Goal: Book appointment/travel/reservation

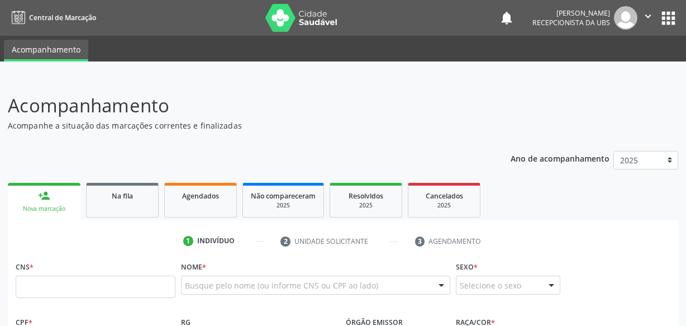
scroll to position [61, 0]
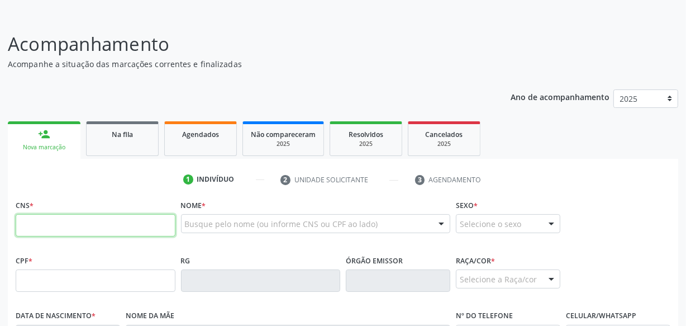
paste input "704 3025 2638 2895"
type input "704 3025 2638 2895"
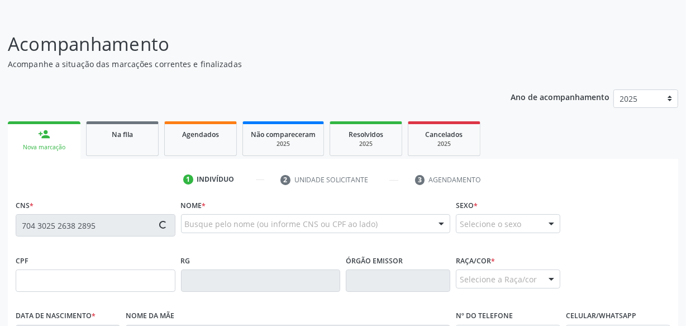
type input "926.581.994-49"
type input "[DATE]"
type input "Cicera Maria da Conceicao"
type input "[PHONE_NUMBER]"
type input "S/N"
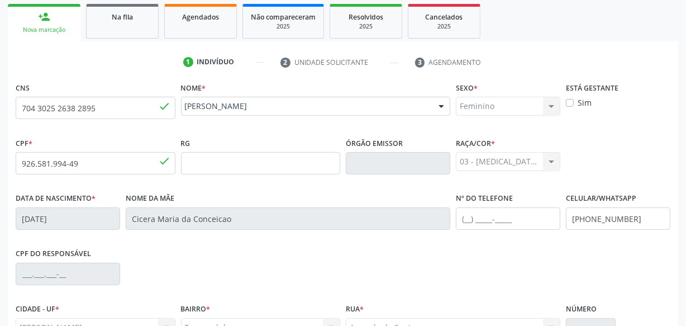
scroll to position [295, 0]
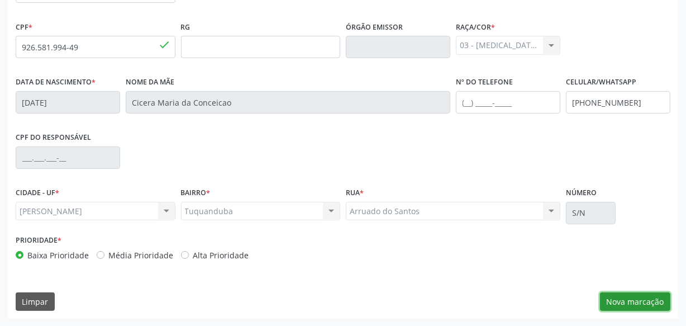
click at [629, 299] on button "Nova marcação" at bounding box center [635, 301] width 70 height 19
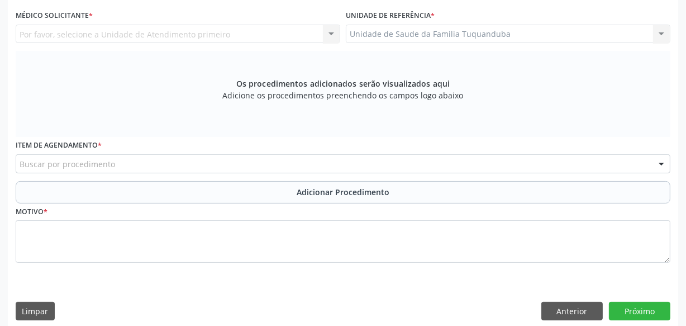
scroll to position [244, 0]
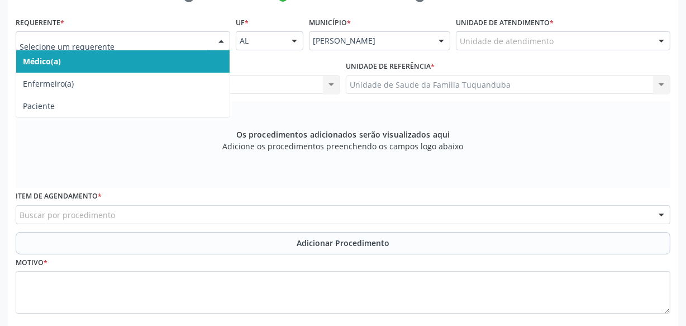
drag, startPoint x: 216, startPoint y: 37, endPoint x: 213, endPoint y: 45, distance: 8.5
click at [215, 39] on div at bounding box center [221, 41] width 17 height 19
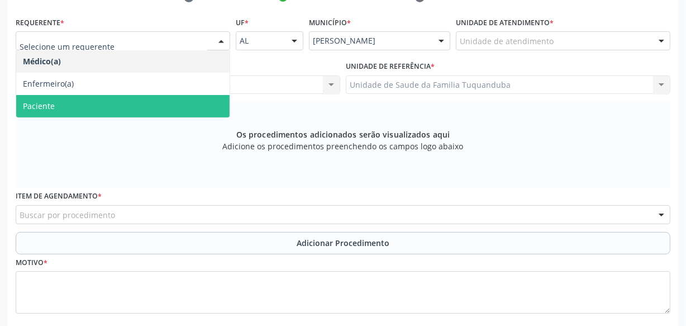
click at [196, 103] on span "Paciente" at bounding box center [122, 106] width 213 height 22
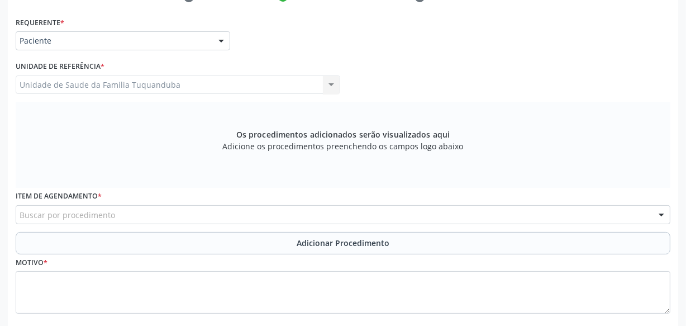
click at [265, 218] on div "Buscar por procedimento" at bounding box center [343, 214] width 655 height 19
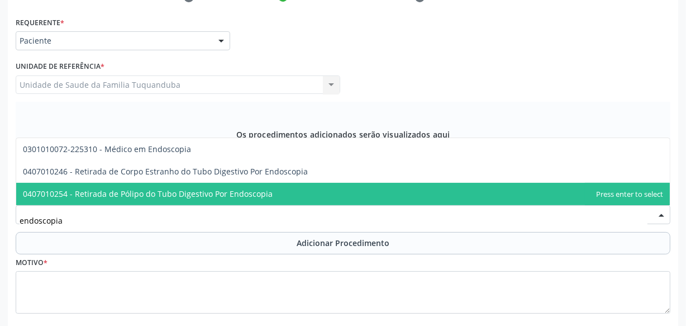
drag, startPoint x: 113, startPoint y: 225, endPoint x: 6, endPoint y: 231, distance: 108.0
click at [6, 231] on div "Acompanhamento Acompanhe a situação das marcações correntes e finalizadas Relat…" at bounding box center [343, 110] width 686 height 554
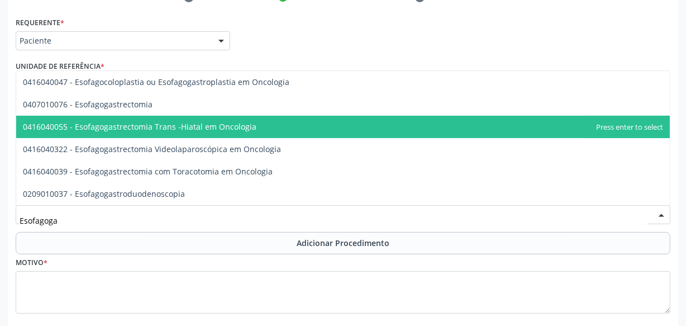
type input "Esofagogas"
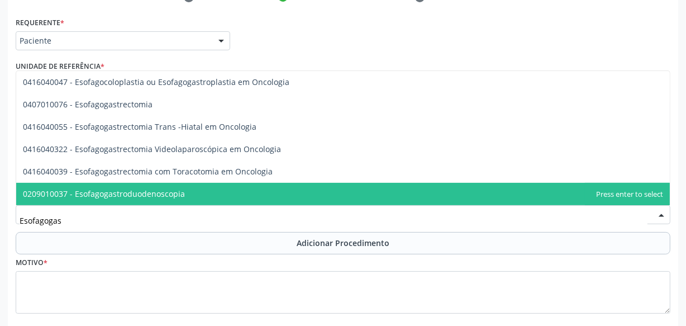
click at [171, 194] on span "0209010037 - Esofagogastroduodenoscopia" at bounding box center [104, 193] width 162 height 11
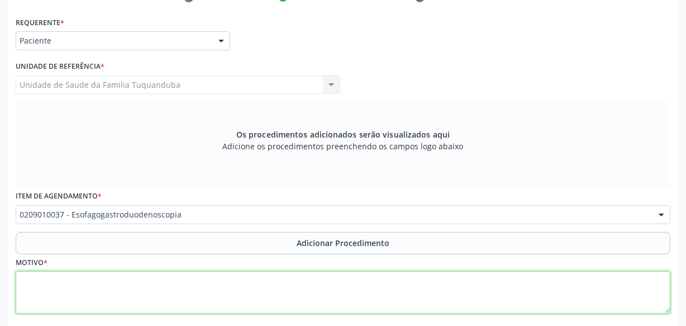
click at [177, 293] on textarea at bounding box center [343, 292] width 655 height 42
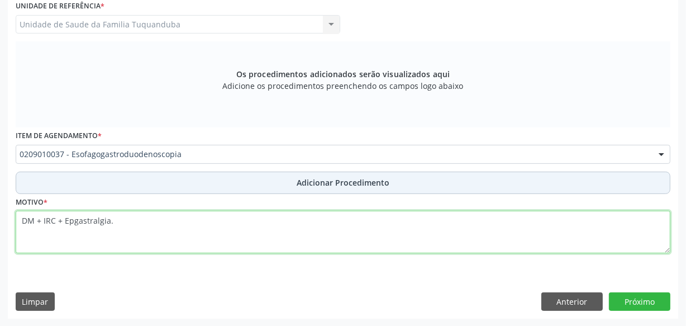
type textarea "DM + IRC + Epgastralgia."
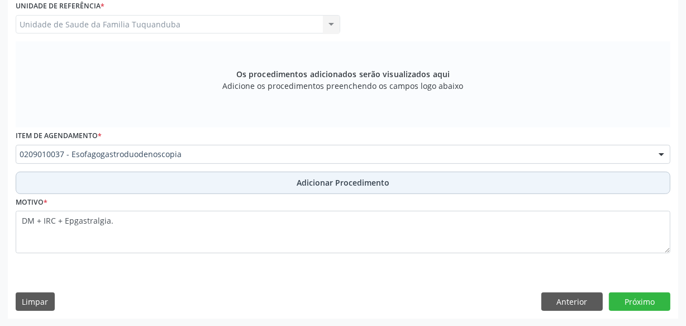
click at [329, 189] on button "Adicionar Procedimento" at bounding box center [343, 183] width 655 height 22
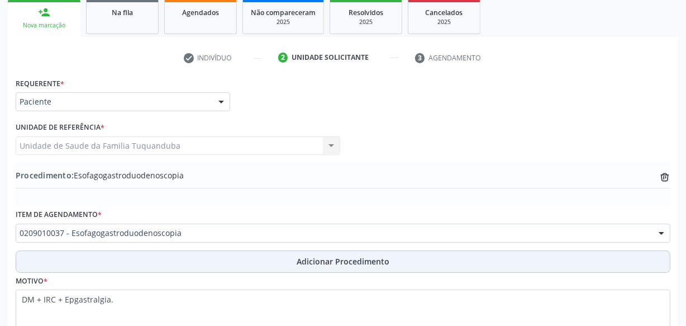
scroll to position [262, 0]
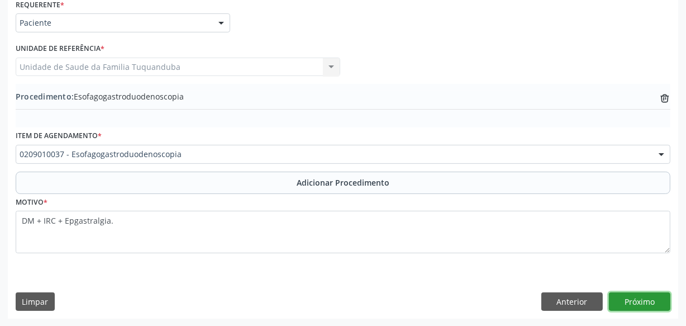
click at [647, 296] on button "Próximo" at bounding box center [639, 301] width 61 height 19
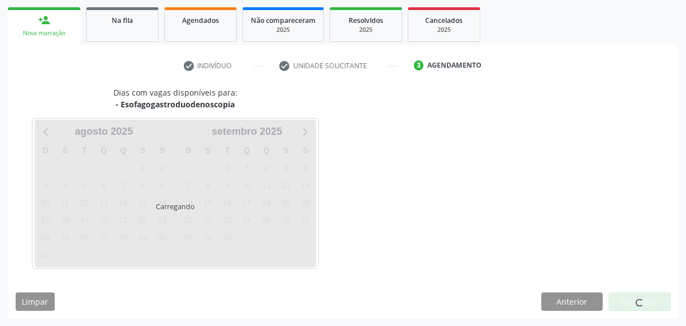
scroll to position [208, 0]
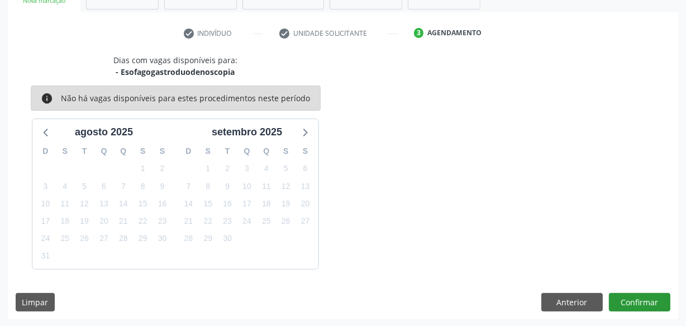
click at [640, 293] on button "Confirmar" at bounding box center [639, 302] width 61 height 19
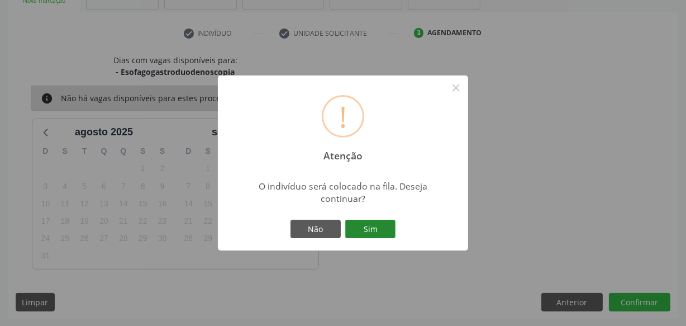
click at [358, 226] on button "Sim" at bounding box center [370, 229] width 50 height 19
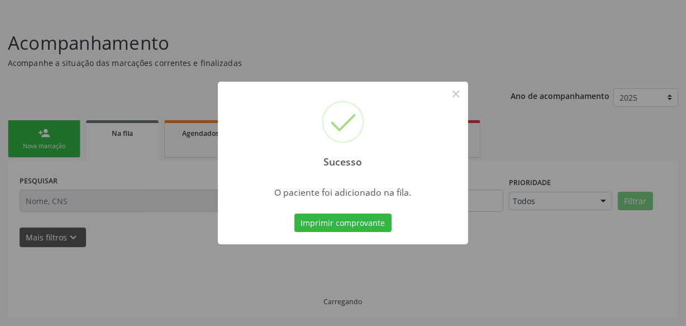
scroll to position [61, 0]
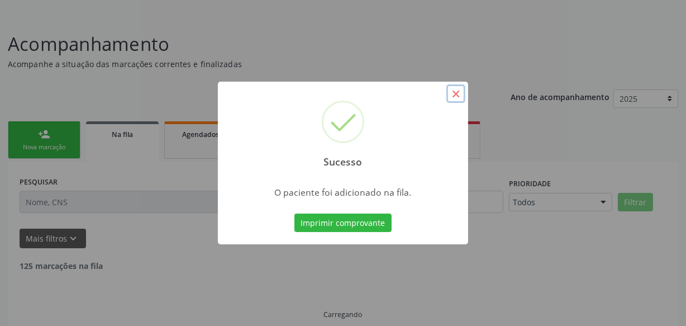
click at [457, 93] on button "×" at bounding box center [456, 93] width 19 height 19
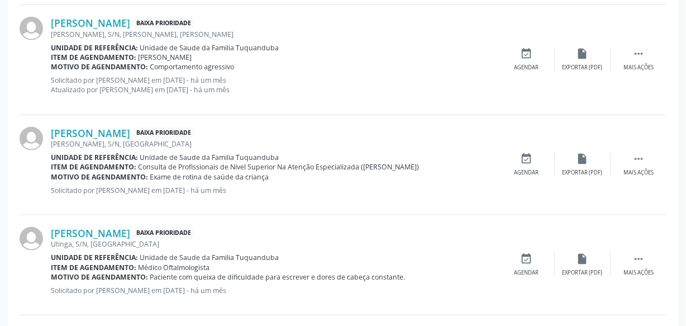
scroll to position [1617, 0]
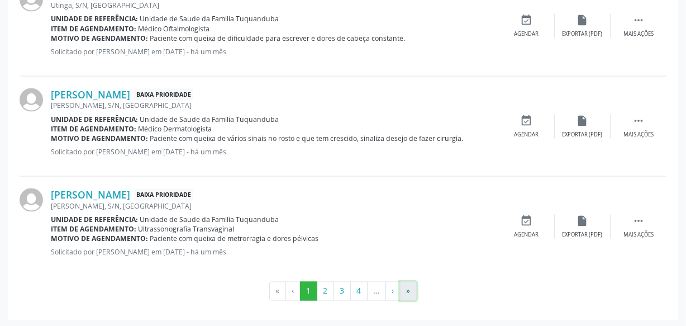
click at [404, 288] on button "»" at bounding box center [408, 291] width 17 height 19
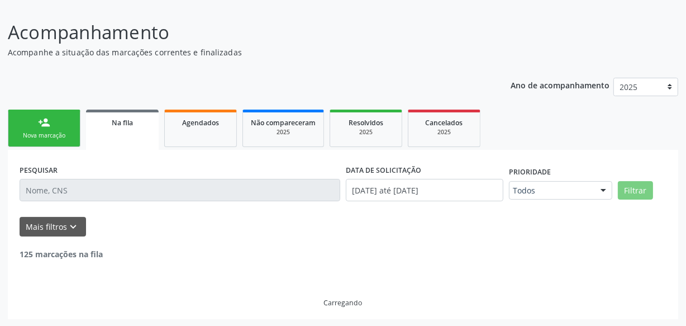
scroll to position [35, 0]
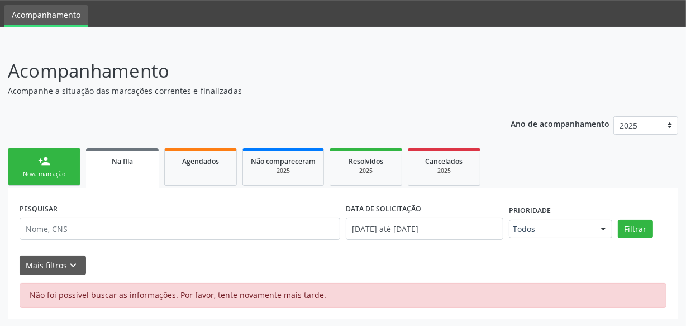
click at [54, 168] on link "person_add Nova marcação" at bounding box center [44, 166] width 73 height 37
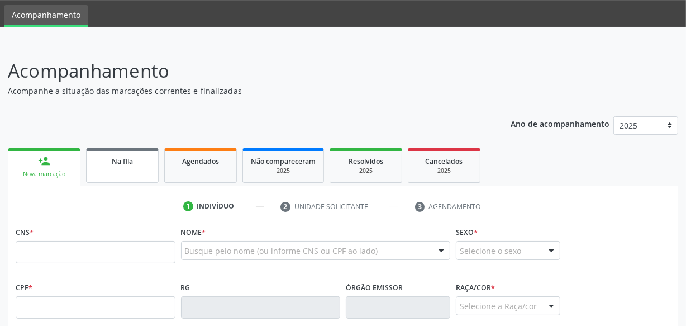
click at [108, 169] on link "Na fila" at bounding box center [122, 165] width 73 height 35
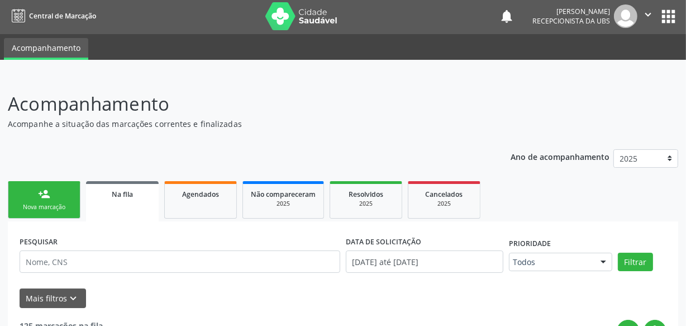
scroll to position [0, 0]
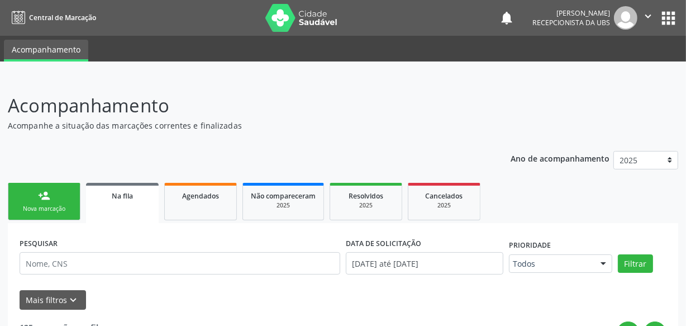
click at [59, 192] on link "person_add Nova marcação" at bounding box center [44, 201] width 73 height 37
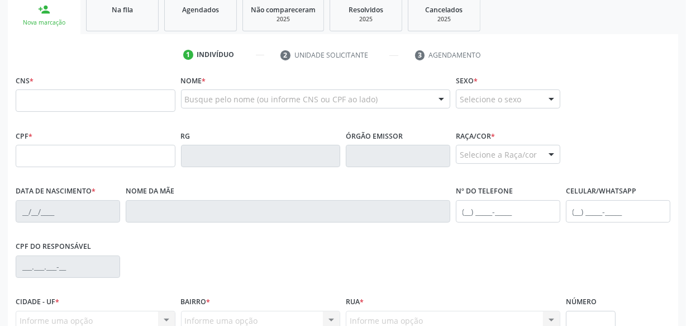
scroll to position [203, 0]
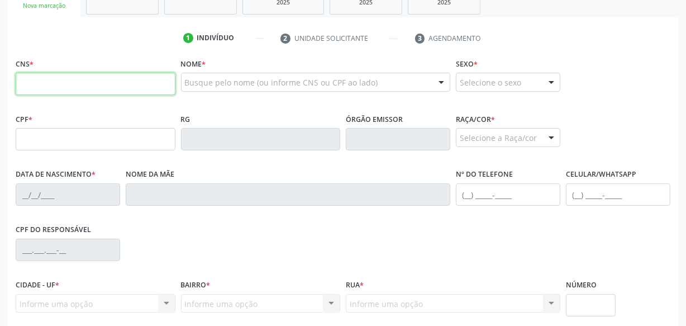
click at [132, 85] on input "text" at bounding box center [96, 84] width 160 height 22
type input "700 0013 9272 4605"
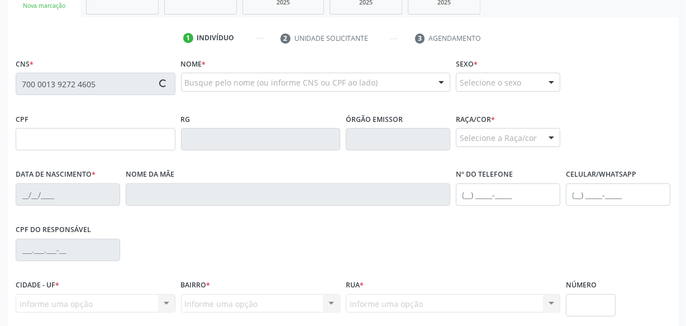
type input "121.323.504-93"
type input "2[DATE]"
type input "[PERSON_NAME] das Graças [PERSON_NAME]"
type input "[PHONE_NUMBER]"
type input "S/N"
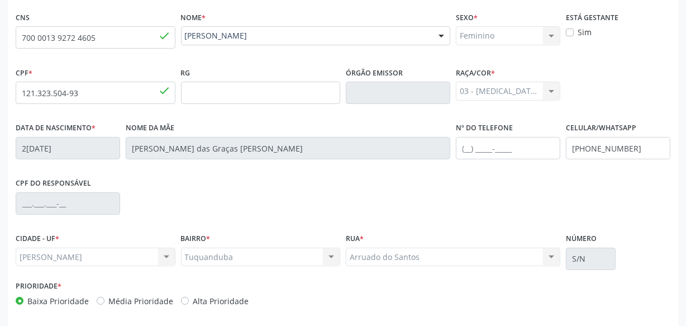
scroll to position [295, 0]
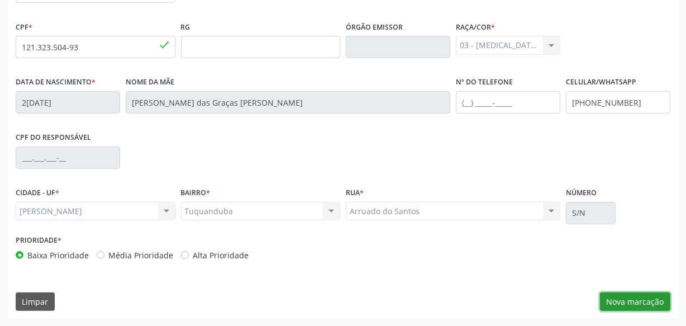
click at [657, 302] on button "Nova marcação" at bounding box center [635, 301] width 70 height 19
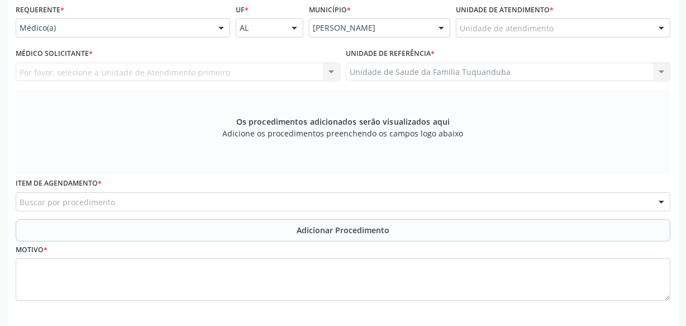
scroll to position [143, 0]
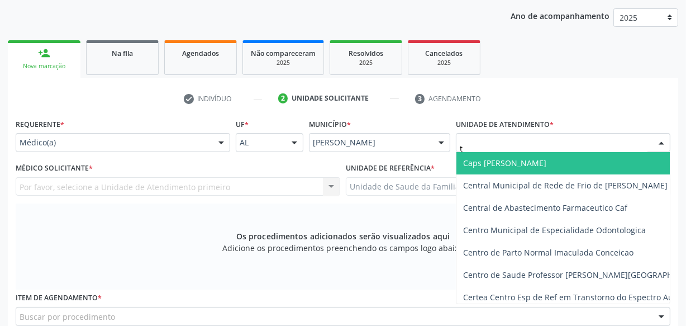
type input "tu"
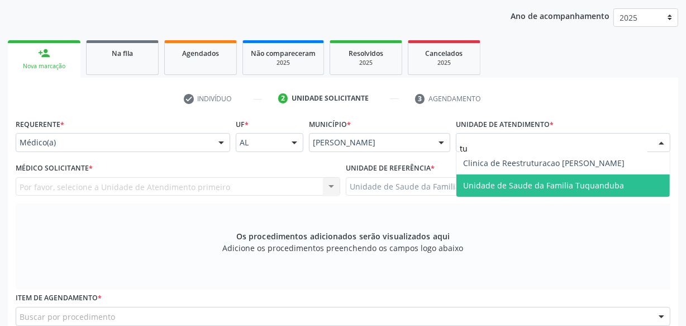
click at [502, 188] on span "Unidade de Saude da Familia Tuquanduba" at bounding box center [543, 185] width 161 height 11
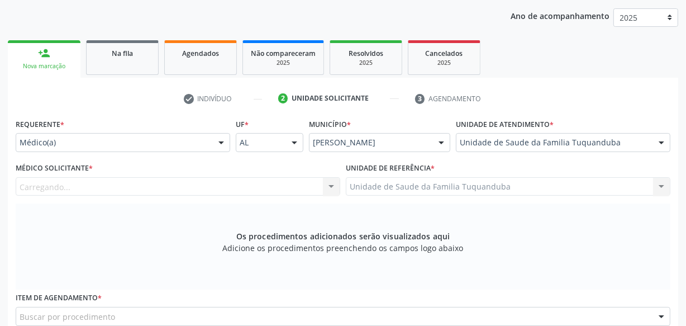
click at [285, 184] on div "Carregando... Nenhum resultado encontrado para: " " Não há nenhuma opção para s…" at bounding box center [178, 186] width 325 height 19
click at [285, 184] on div "Médico solicitante" at bounding box center [178, 186] width 325 height 19
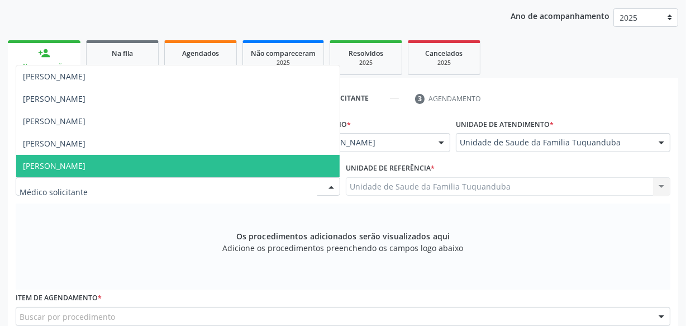
click at [168, 165] on span "[PERSON_NAME]" at bounding box center [178, 166] width 324 height 22
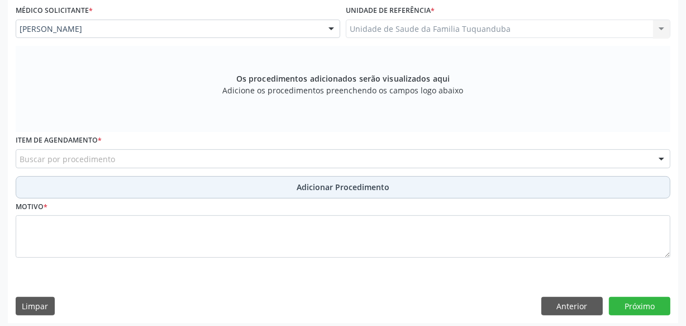
scroll to position [305, 0]
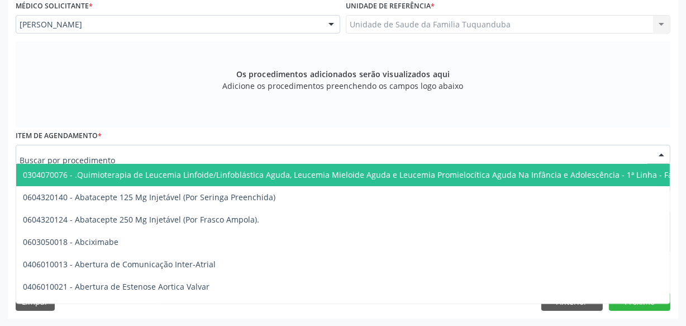
click at [208, 154] on div at bounding box center [343, 154] width 655 height 19
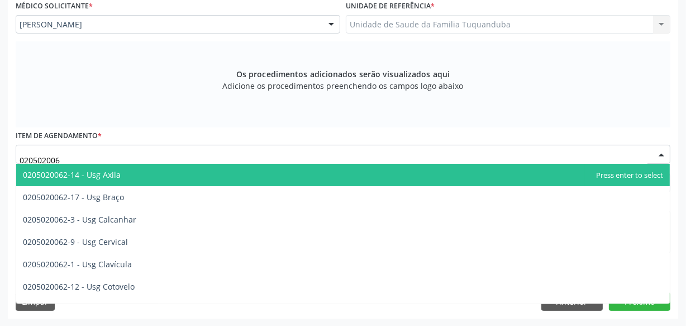
type input "0205020062"
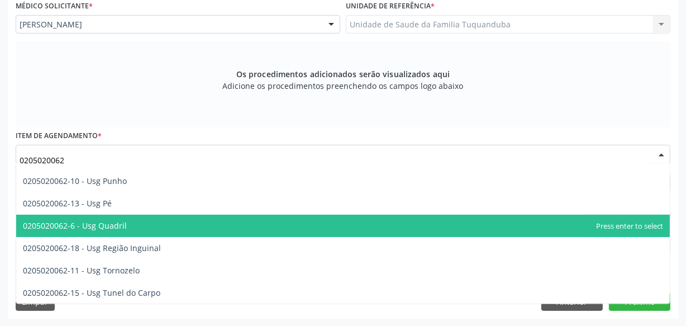
scroll to position [234, 0]
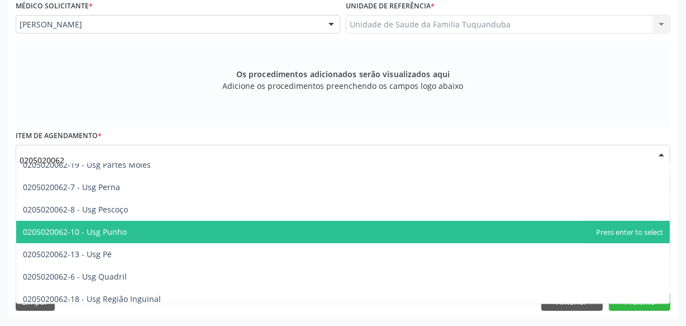
click at [164, 230] on span "0205020062-10 - Usg Punho" at bounding box center [343, 232] width 654 height 22
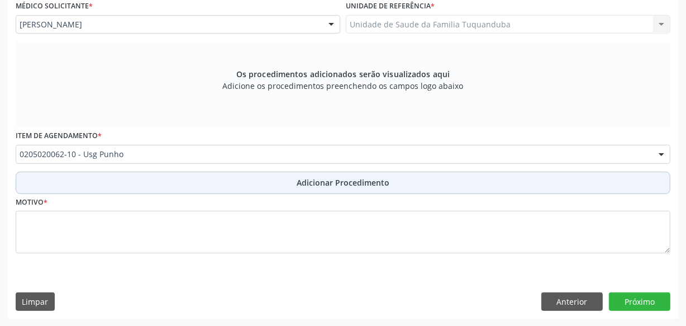
click at [231, 183] on button "Adicionar Procedimento" at bounding box center [343, 183] width 655 height 22
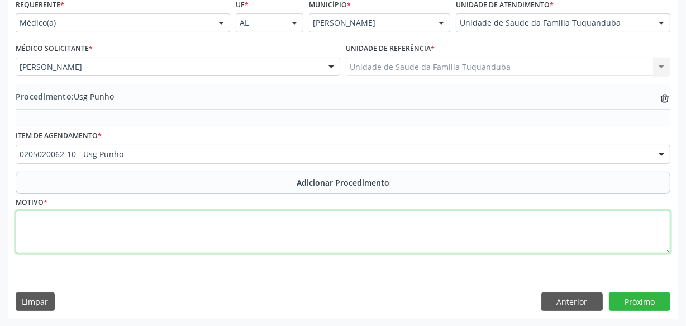
click at [258, 229] on textarea at bounding box center [343, 232] width 655 height 42
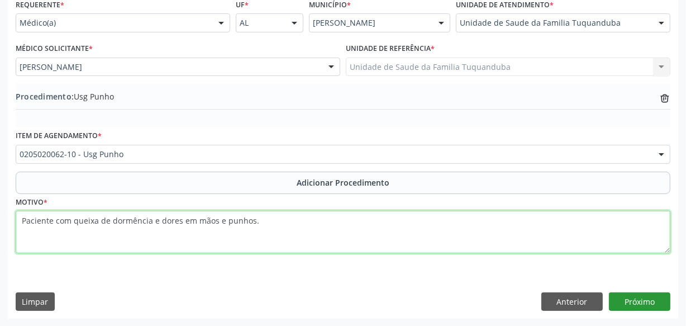
type textarea "Paciente com queixa de dormência e dores em mãos e punhos."
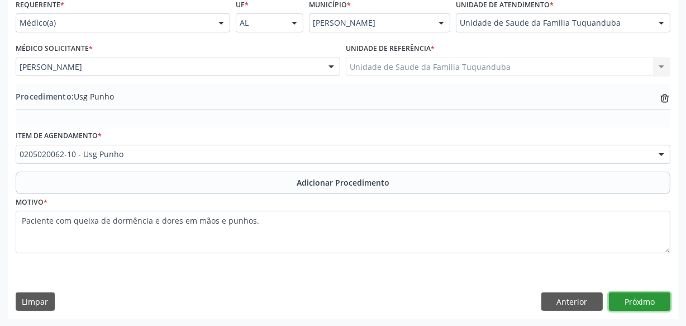
click at [650, 297] on button "Próximo" at bounding box center [639, 301] width 61 height 19
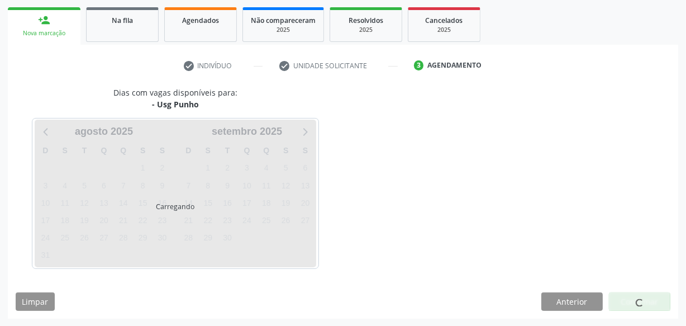
scroll to position [208, 0]
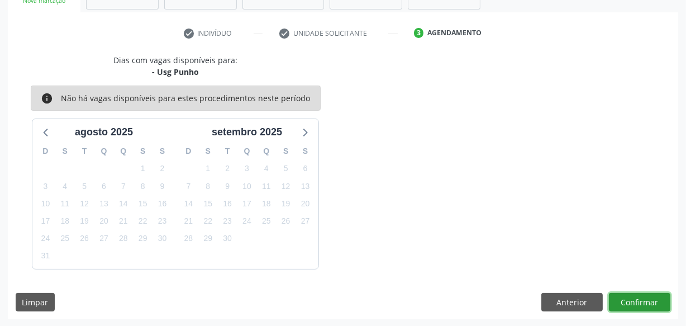
click at [650, 297] on button "Confirmar" at bounding box center [639, 302] width 61 height 19
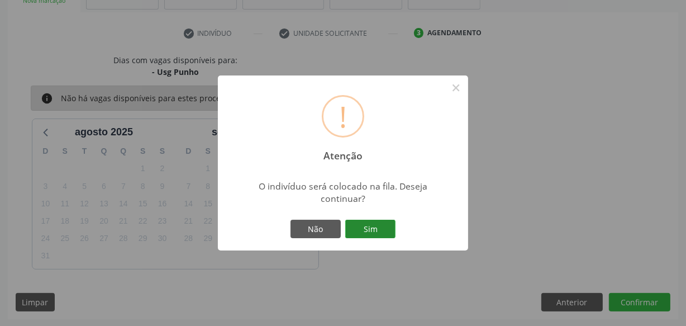
click at [360, 235] on button "Sim" at bounding box center [370, 229] width 50 height 19
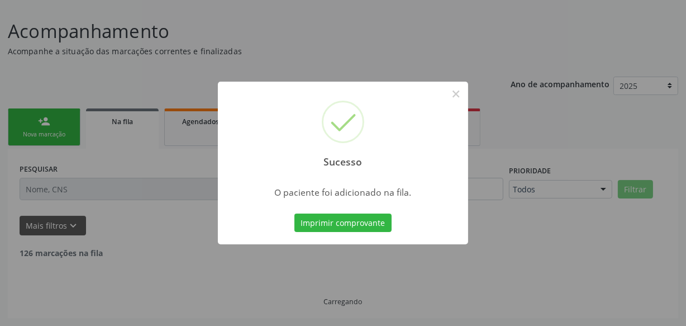
scroll to position [61, 0]
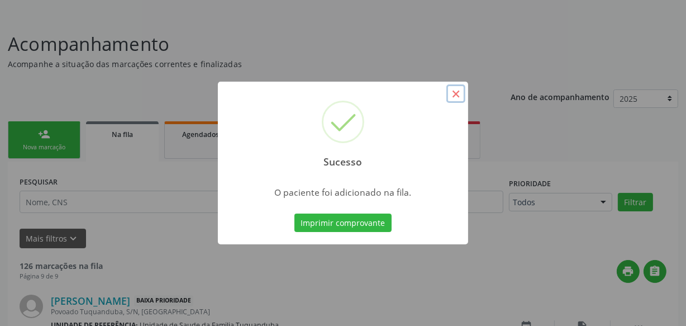
click at [455, 95] on button "×" at bounding box center [456, 93] width 19 height 19
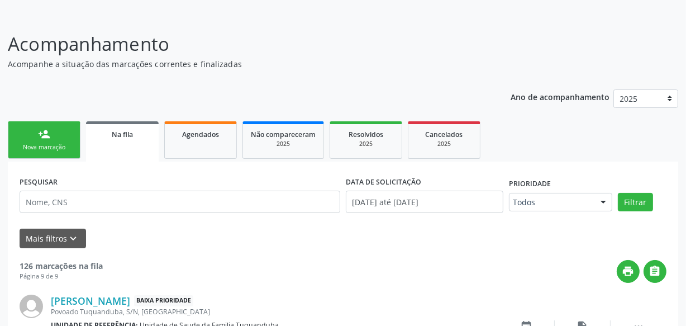
click at [48, 144] on div "Nova marcação" at bounding box center [44, 147] width 56 height 8
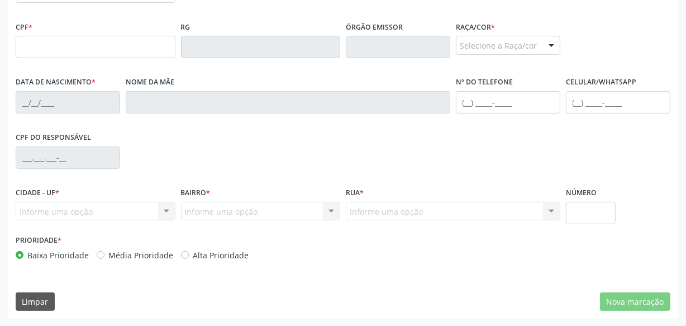
scroll to position [92, 0]
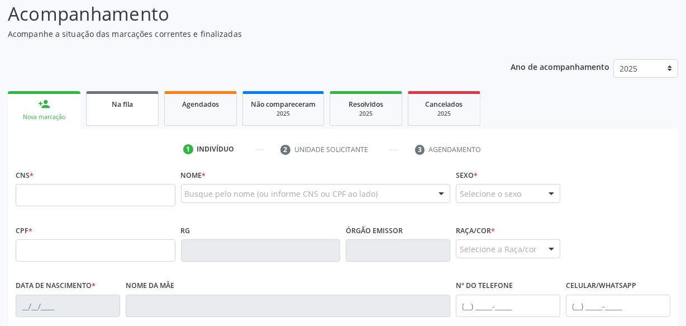
click at [107, 101] on div "Na fila" at bounding box center [122, 104] width 56 height 12
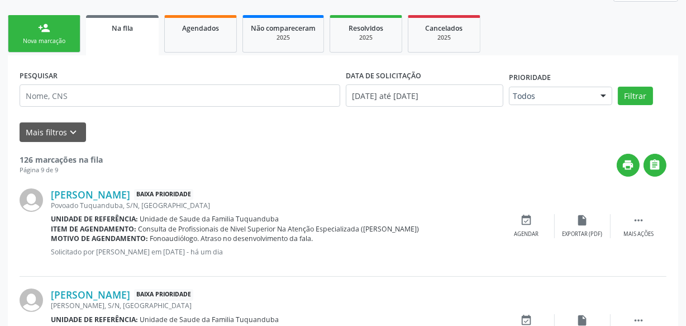
scroll to position [110, 0]
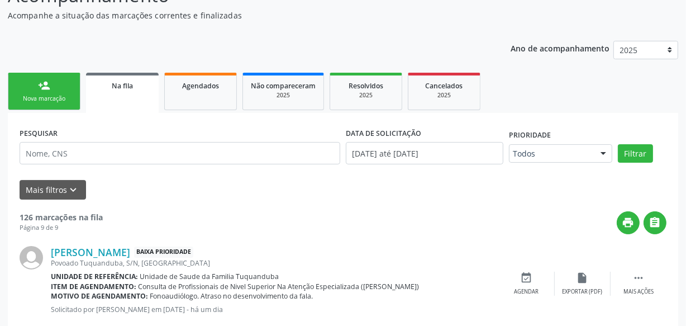
click at [45, 101] on div "Nova marcação" at bounding box center [44, 98] width 56 height 8
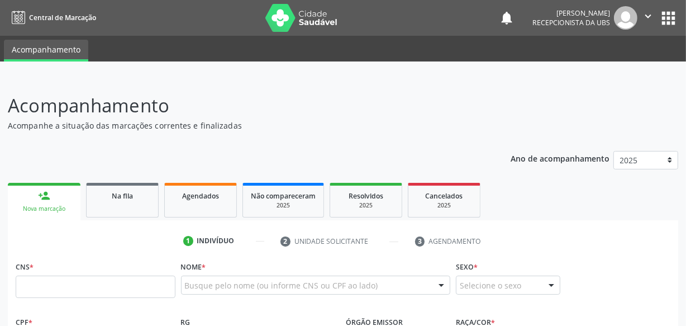
scroll to position [0, 0]
click at [648, 17] on icon "" at bounding box center [648, 16] width 12 height 12
click at [614, 72] on link "Sair" at bounding box center [619, 68] width 77 height 16
